Goal: Navigation & Orientation: Find specific page/section

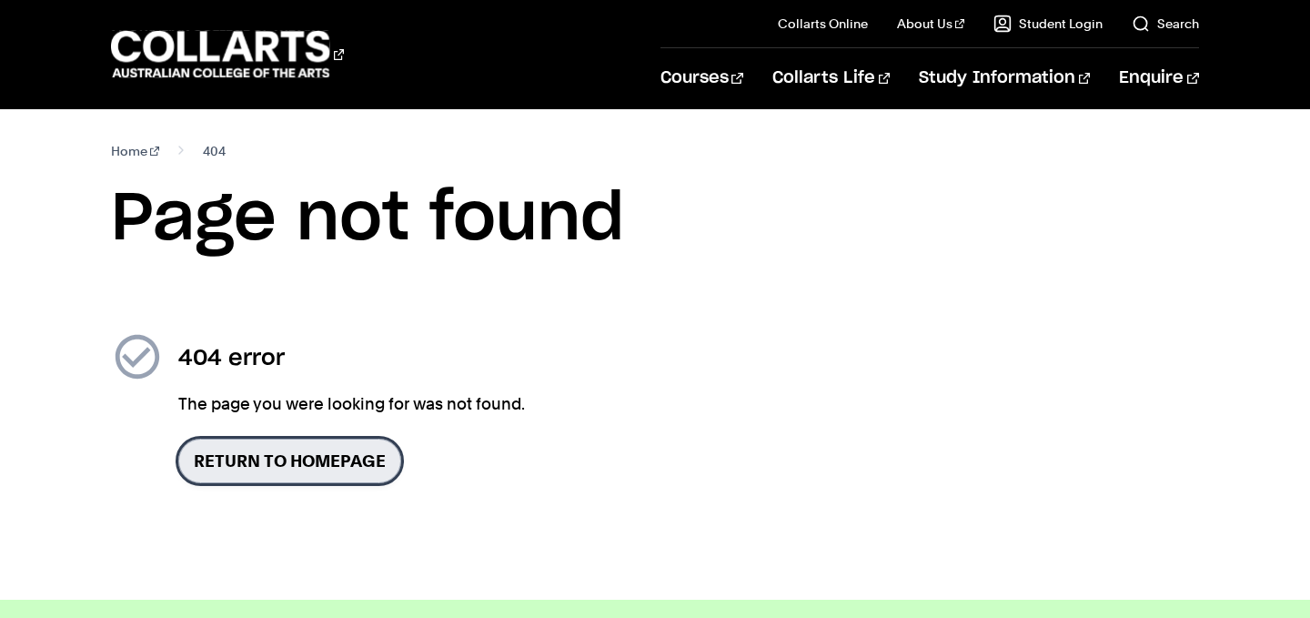
click at [307, 460] on link "Return to homepage" at bounding box center [289, 461] width 223 height 45
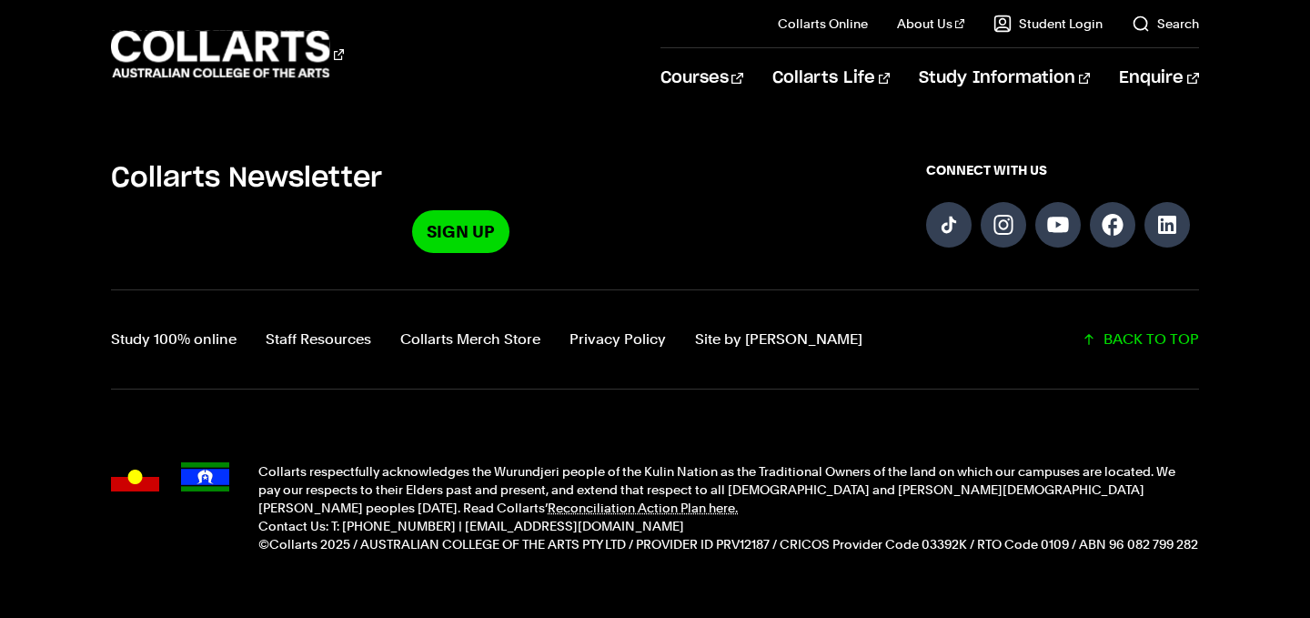
scroll to position [4645, 0]
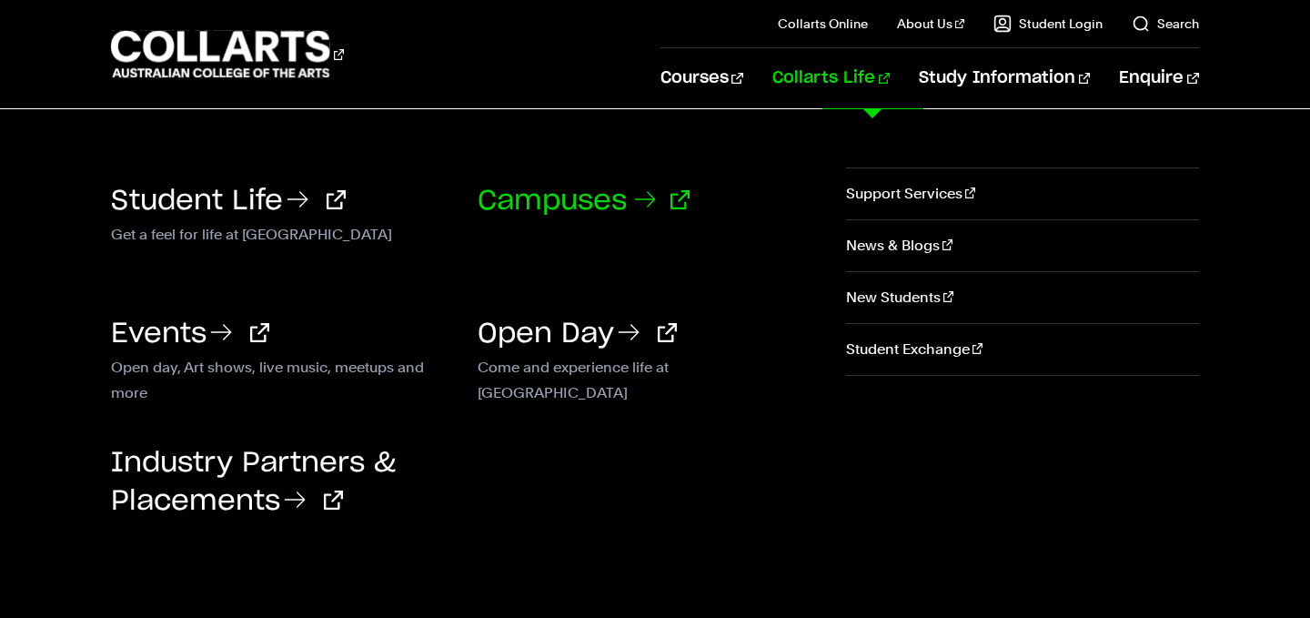
click at [599, 197] on link "Campuses" at bounding box center [584, 200] width 212 height 27
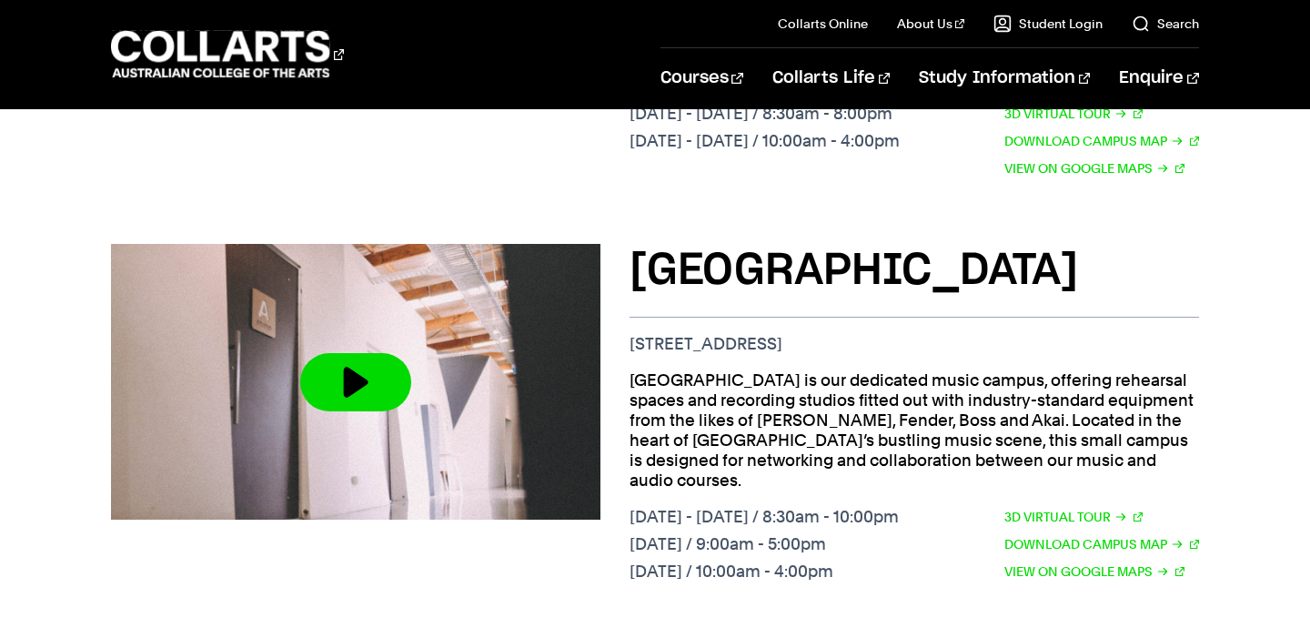
scroll to position [1874, 0]
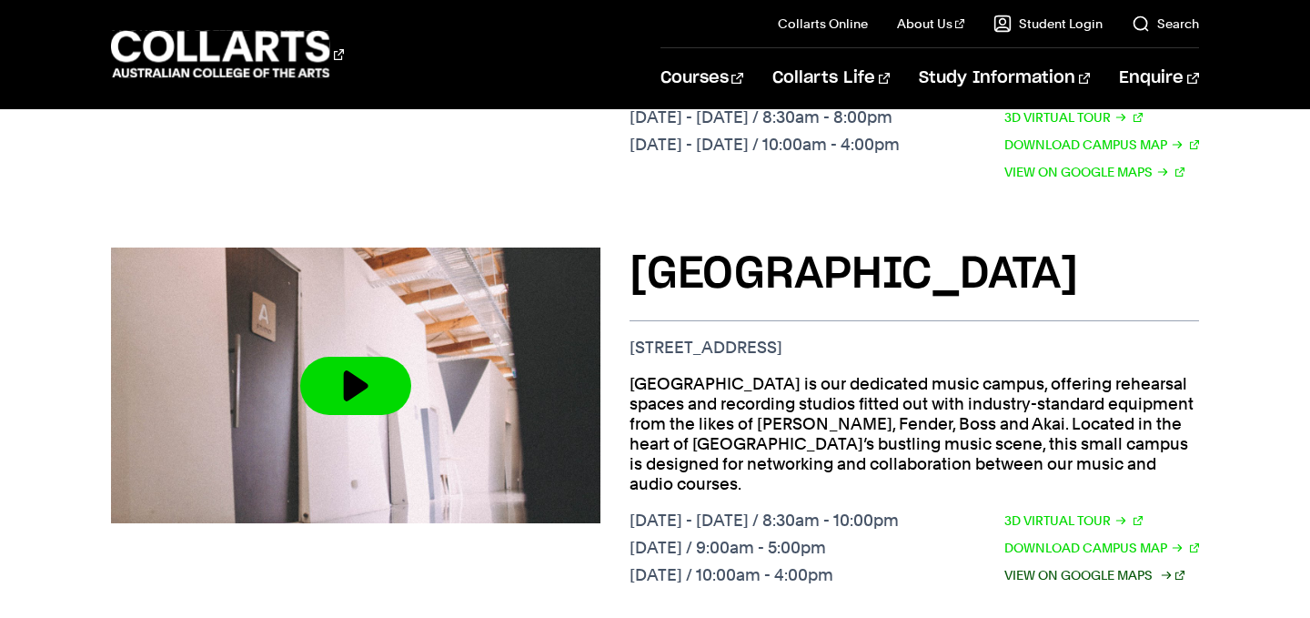
click at [1101, 565] on link "View on Google Maps" at bounding box center [1095, 575] width 180 height 20
